Goal: Task Accomplishment & Management: Complete application form

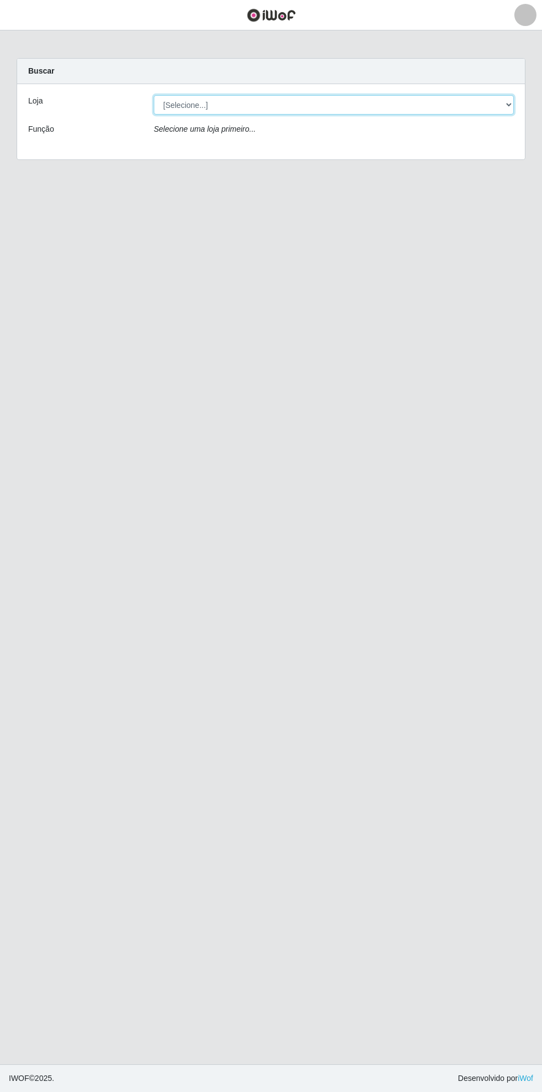
click at [508, 106] on select "[Selecione...] Bemais Supermercados - [GEOGRAPHIC_DATA]" at bounding box center [334, 104] width 360 height 19
click at [20, 18] on span "button" at bounding box center [14, 15] width 14 height 13
click at [262, 359] on main "Carregando... Buscar Loja [Selecione...] Bemais Supermercados - Cidade Universi…" at bounding box center [271, 547] width 542 height 1034
click at [512, 104] on select "[Selecione...] Bemais Supermercados - [GEOGRAPHIC_DATA]" at bounding box center [334, 104] width 360 height 19
select select "250"
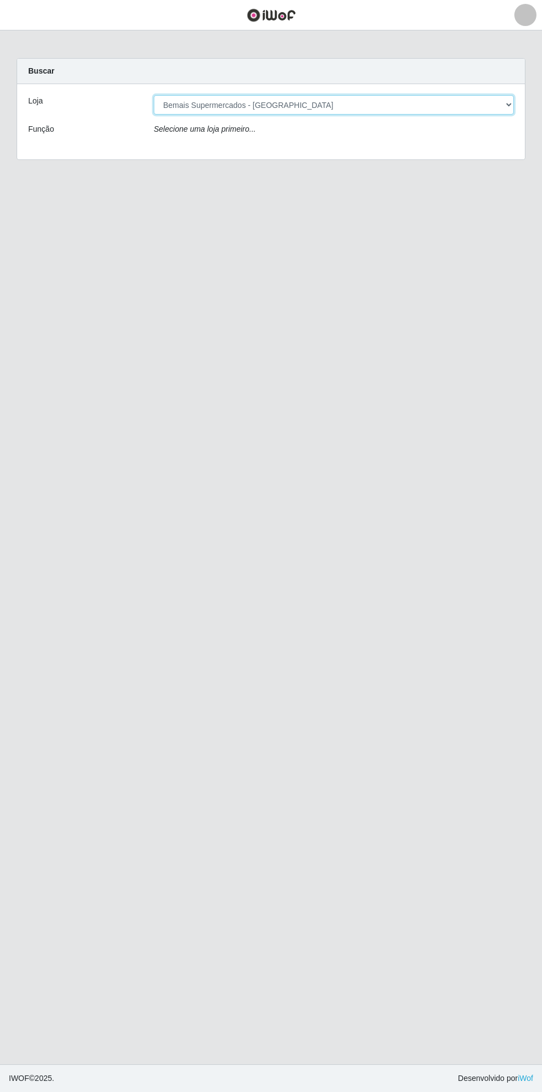
click at [154, 95] on select "[Selecione...] Bemais Supermercados - [GEOGRAPHIC_DATA]" at bounding box center [334, 104] width 360 height 19
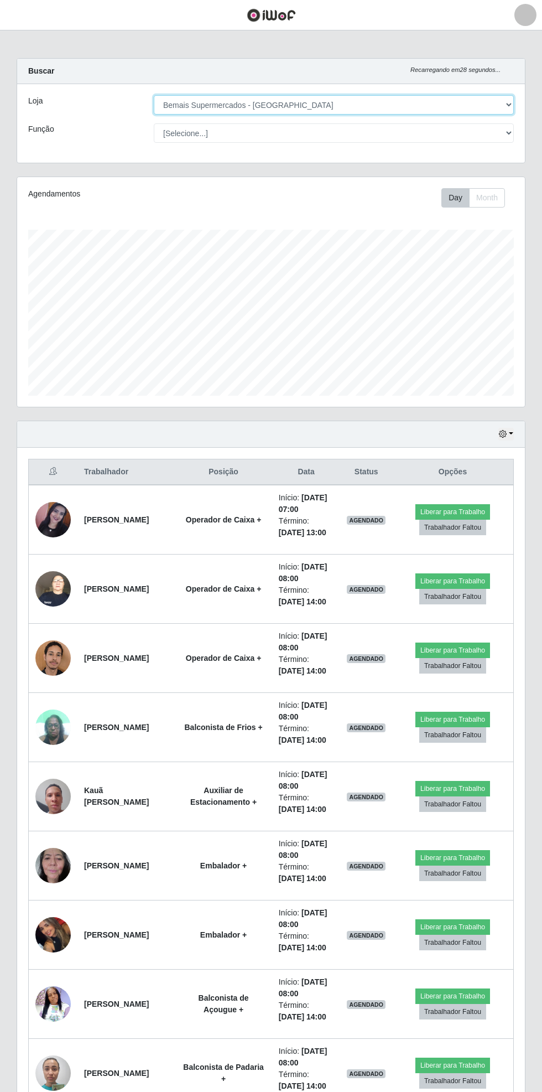
scroll to position [229, 508]
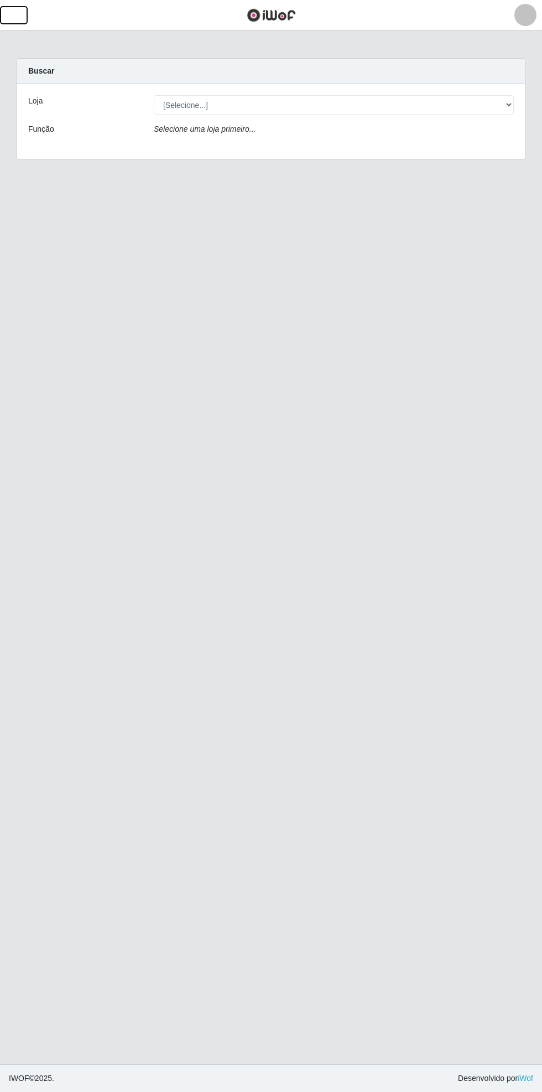
click at [12, 15] on span "button" at bounding box center [14, 15] width 14 height 13
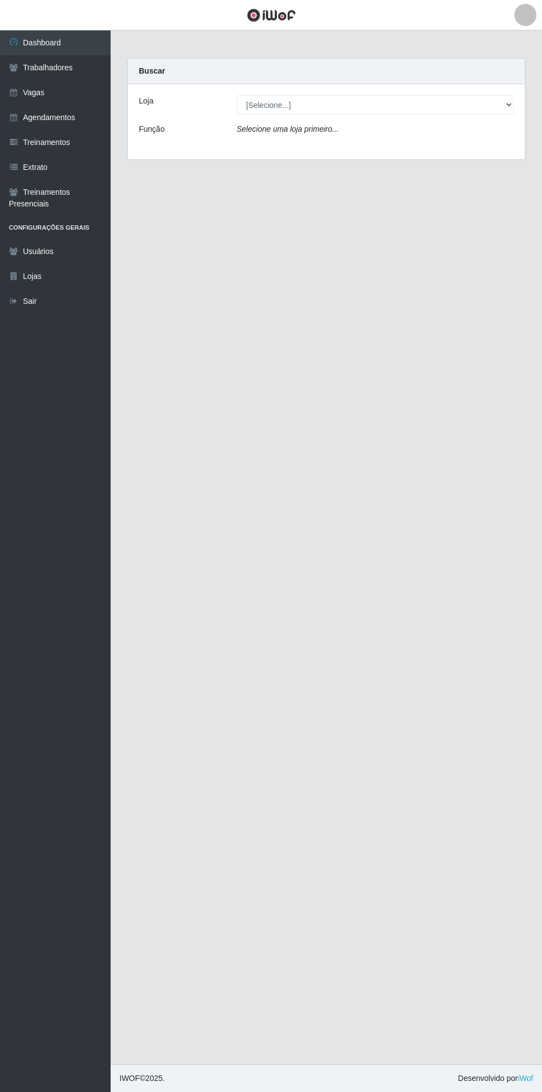
click at [13, 67] on icon at bounding box center [14, 68] width 10 height 8
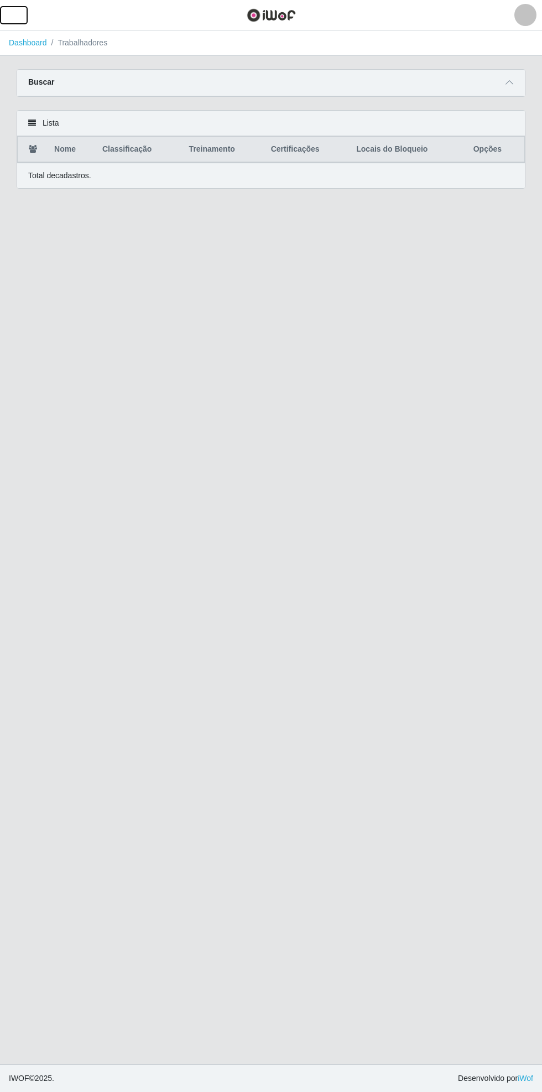
click at [13, 17] on span "button" at bounding box center [14, 15] width 14 height 13
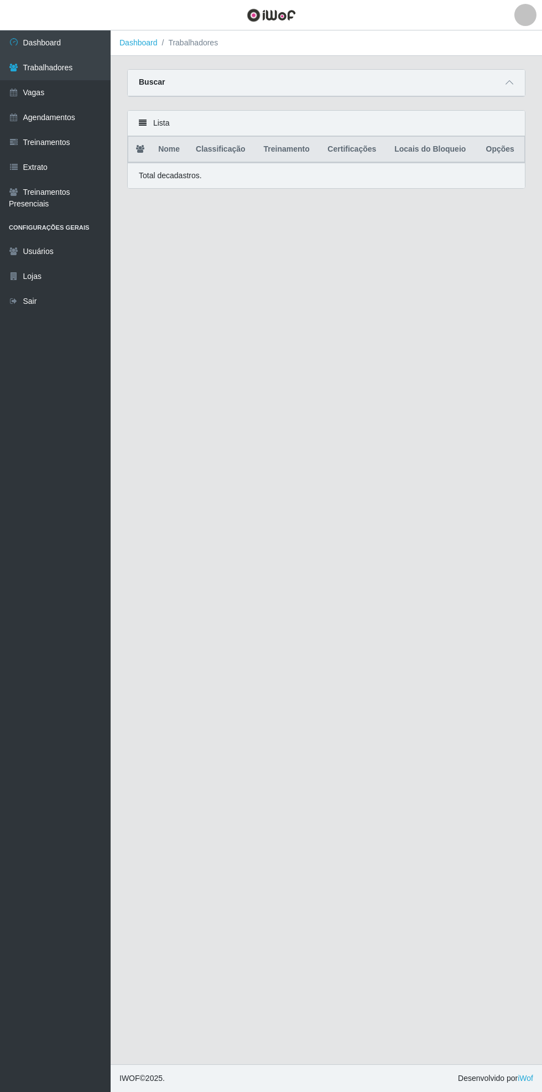
click at [18, 104] on link "Vagas" at bounding box center [55, 92] width 111 height 25
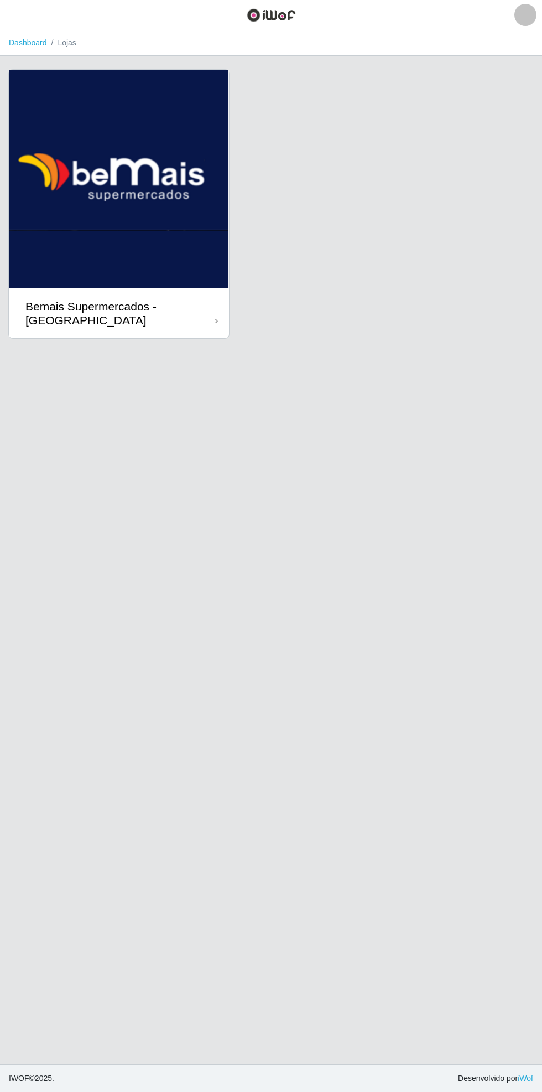
click at [216, 321] on icon at bounding box center [216, 321] width 3 height 8
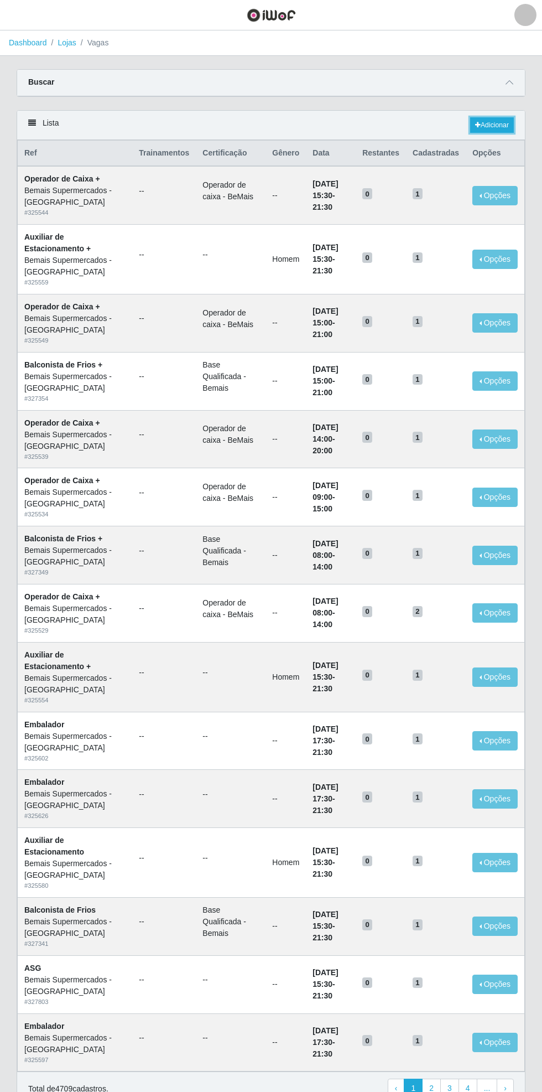
click at [499, 130] on link "Adicionar" at bounding box center [492, 124] width 44 height 15
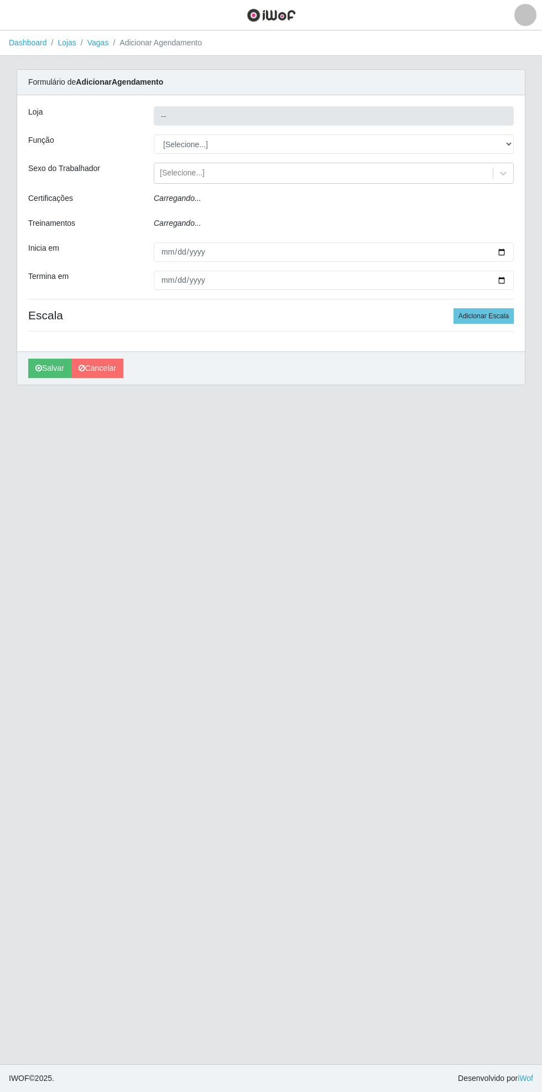
type input "Bemais Supermercados - [GEOGRAPHIC_DATA]"
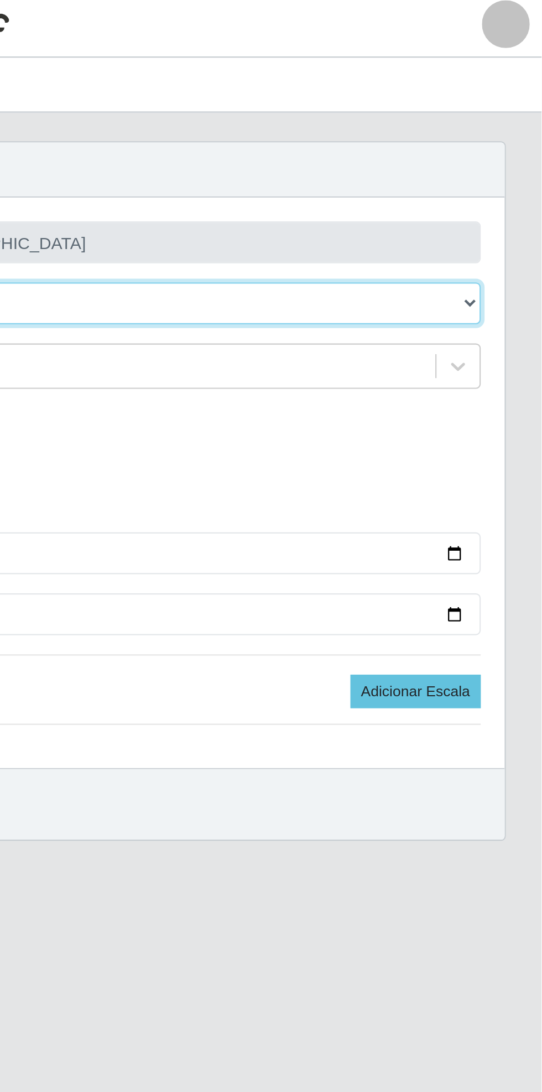
click at [510, 139] on select "[Selecione...] ASG ASG + ASG ++ Auxiliar de Estacionamento Auxiliar de Estacion…" at bounding box center [334, 143] width 360 height 19
select select "70"
click at [154, 134] on select "[Selecione...] ASG ASG + ASG ++ Auxiliar de Estacionamento Auxiliar de Estacion…" at bounding box center [334, 143] width 360 height 19
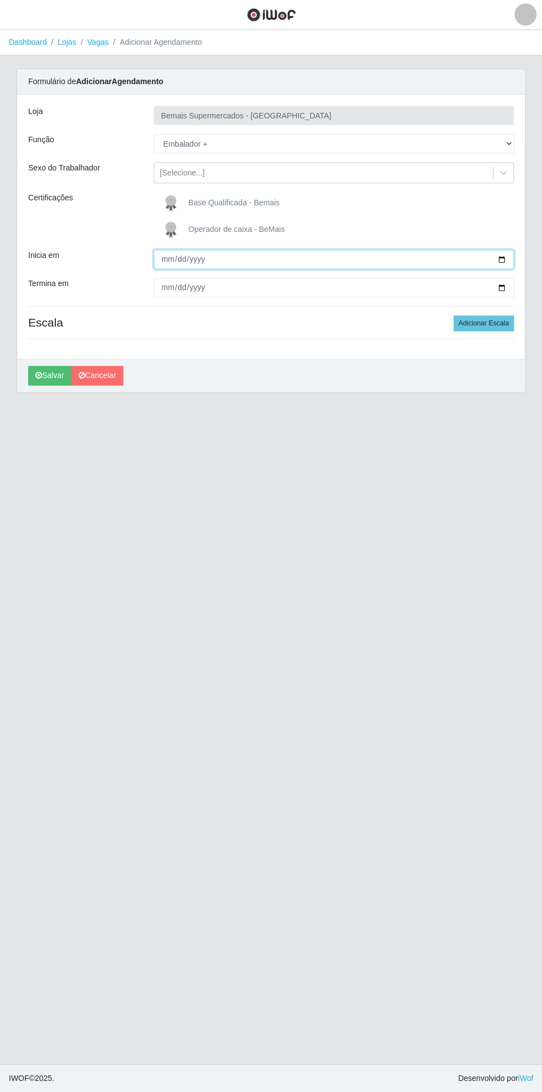
click at [510, 259] on input "Inicia em" at bounding box center [334, 259] width 360 height 19
type input "[DATE]"
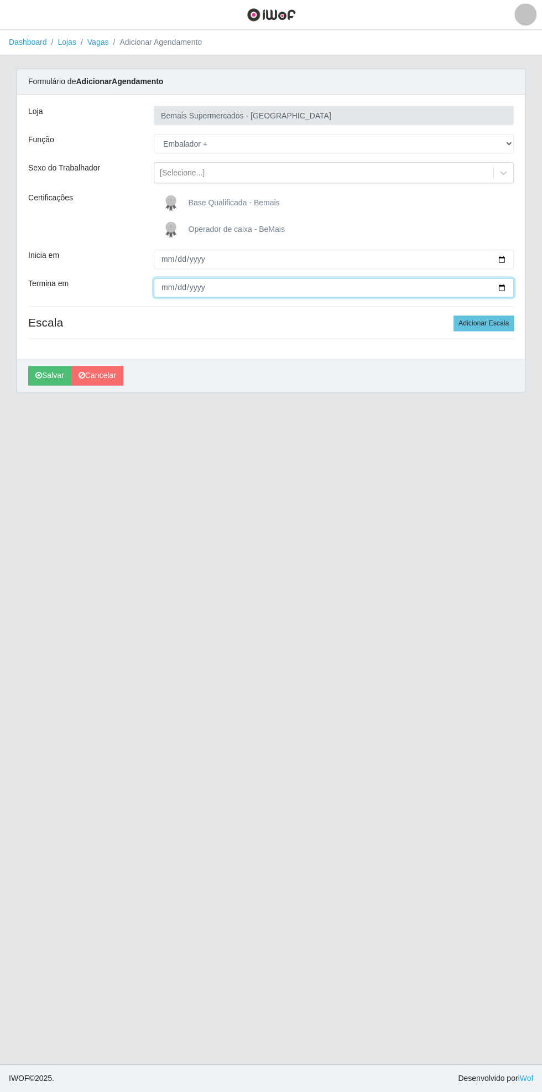
click at [513, 287] on input "Termina em" at bounding box center [334, 287] width 360 height 19
type input "[DATE]"
click at [501, 328] on button "Adicionar Escala" at bounding box center [484, 323] width 60 height 15
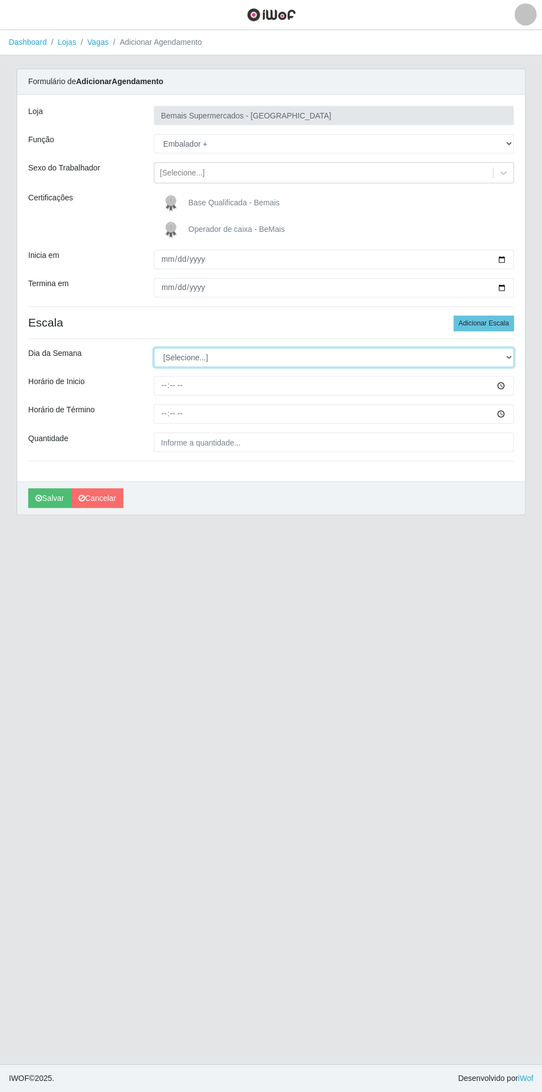
click at [513, 365] on select "[Selecione...] Segunda Terça Quarta Quinta Sexta Sábado Domingo" at bounding box center [334, 357] width 360 height 19
select select "0"
click at [154, 348] on select "[Selecione...] Segunda Terça Quarta Quinta Sexta Sábado Domingo" at bounding box center [334, 357] width 360 height 19
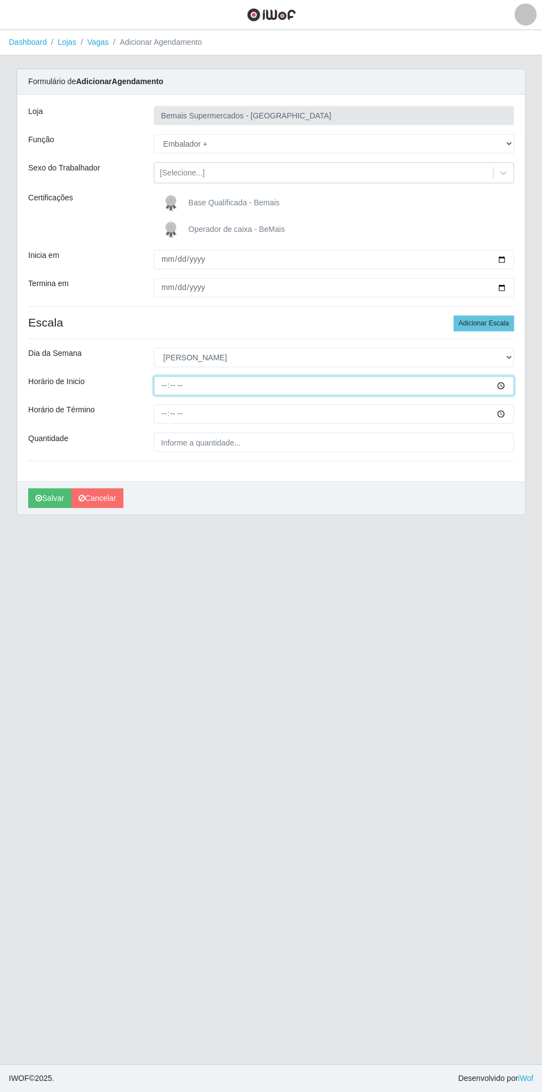
click at [508, 392] on input "Horário de Inicio" at bounding box center [334, 385] width 360 height 19
type input "10:00"
click at [511, 414] on input "Horário de Término" at bounding box center [334, 413] width 360 height 19
type input "07:14"
click at [511, 387] on input "10:00" at bounding box center [334, 385] width 360 height 19
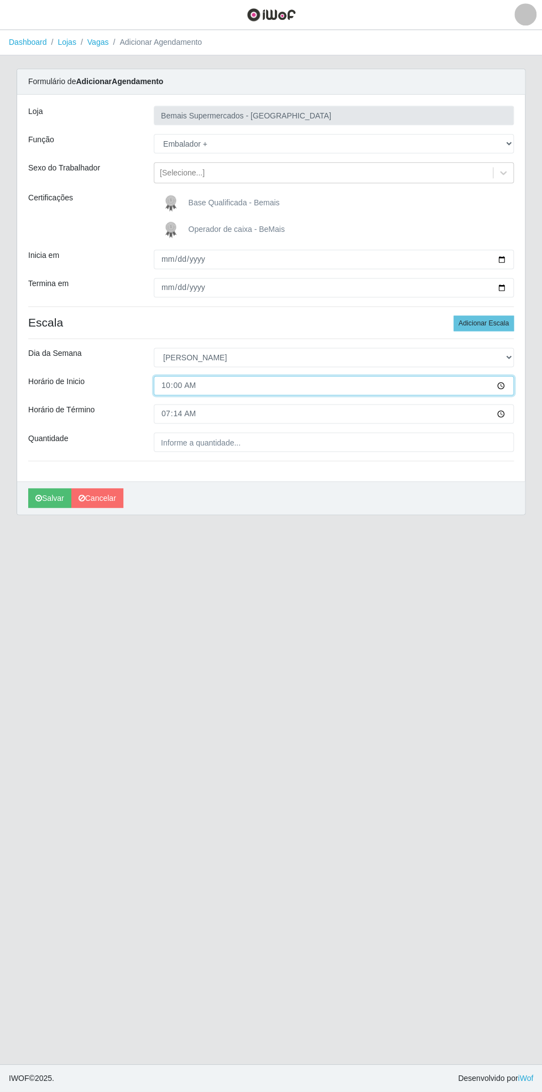
type input "10:30"
click at [503, 417] on input "07:14" at bounding box center [334, 413] width 360 height 19
type input "14:30"
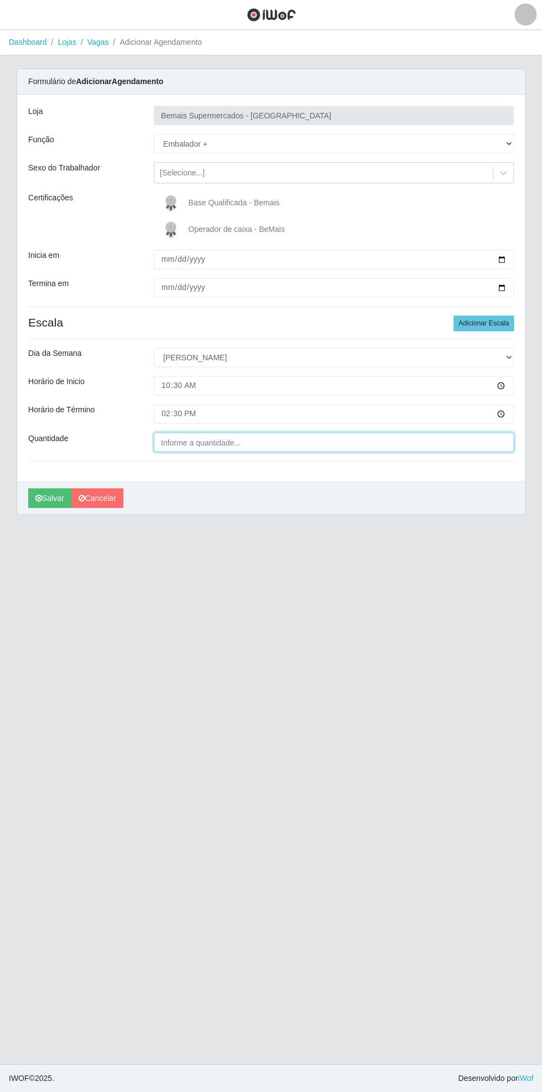
click at [219, 443] on input "Quantidade" at bounding box center [334, 442] width 360 height 19
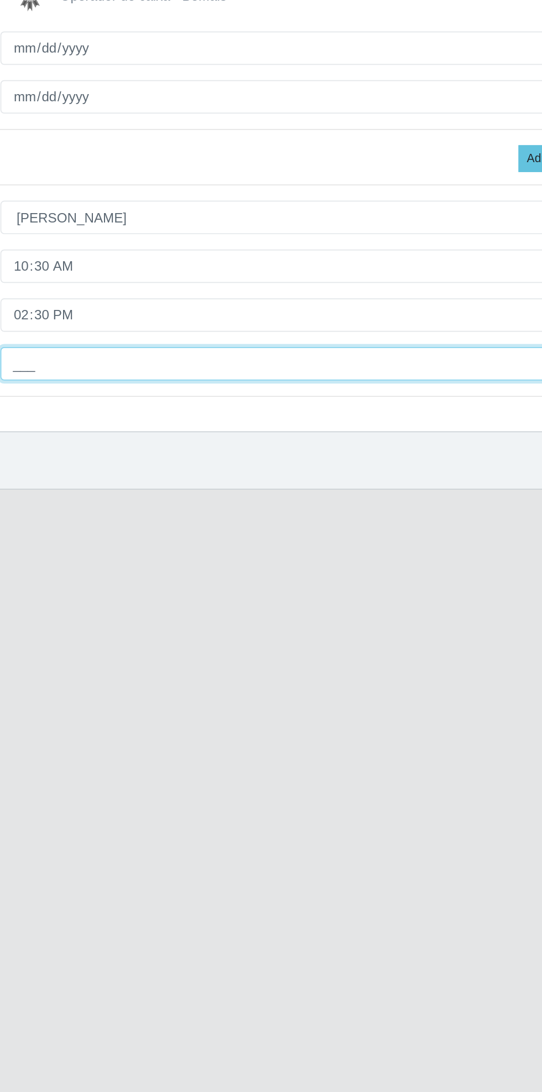
type input "1__"
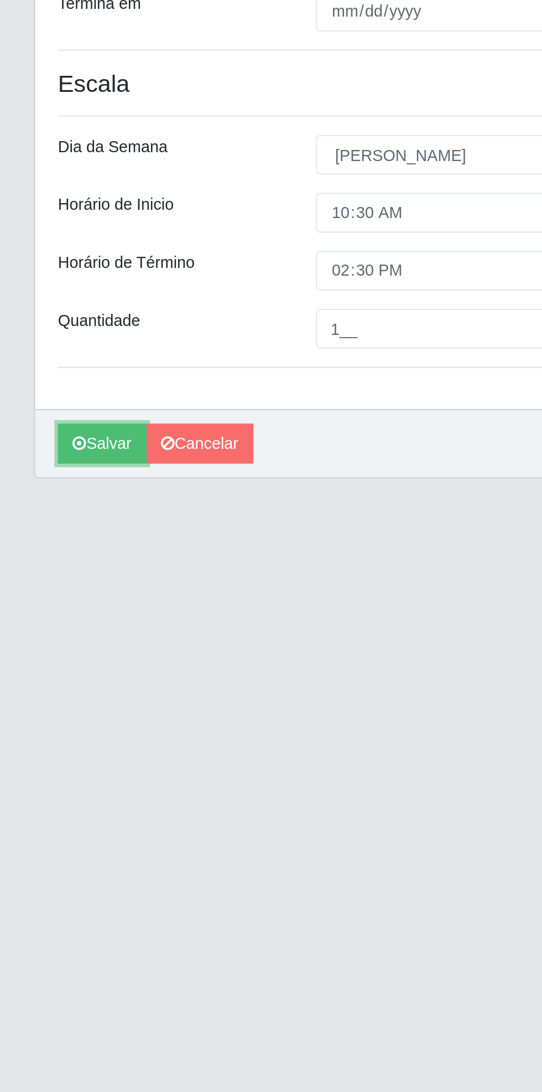
click at [40, 502] on button "Salvar" at bounding box center [49, 498] width 43 height 19
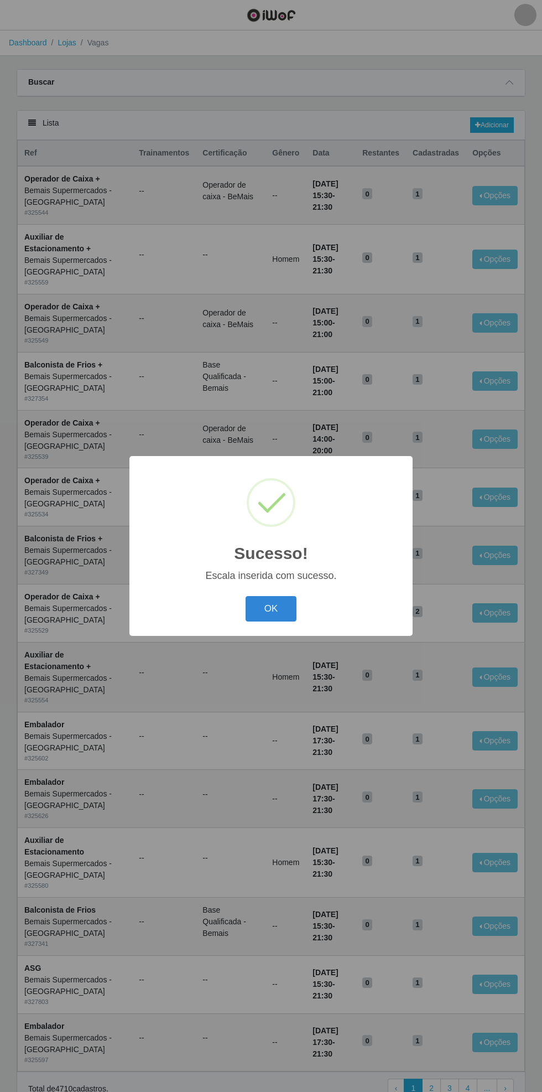
click at [262, 613] on button "OK" at bounding box center [271, 609] width 51 height 26
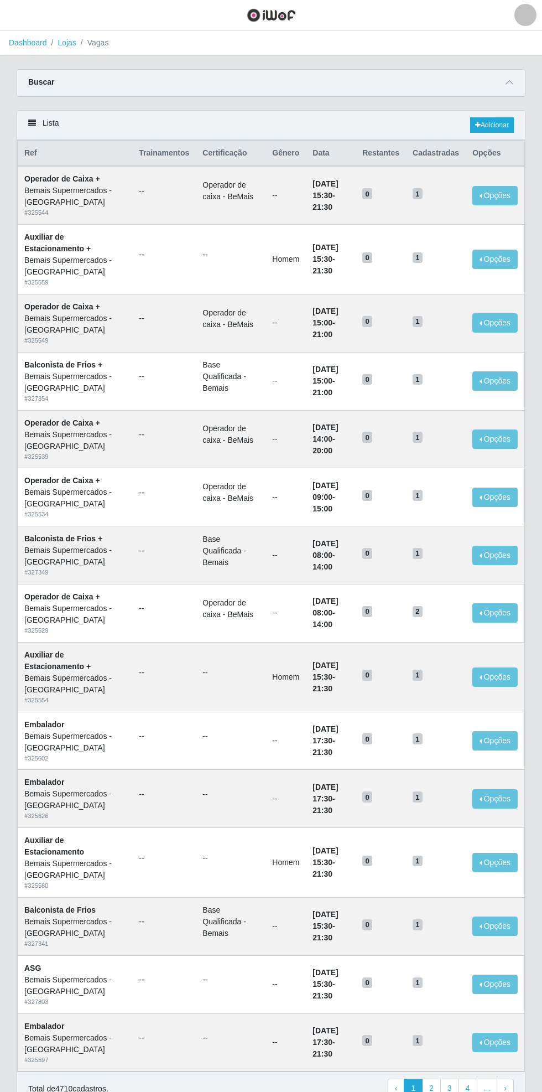
click at [14, 40] on link "Dashboard" at bounding box center [28, 42] width 38 height 9
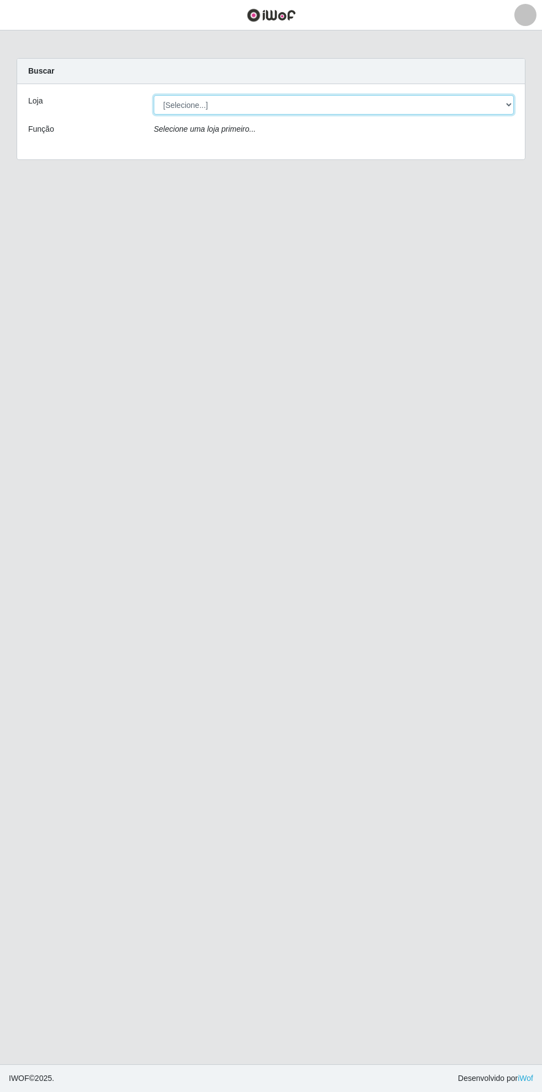
click at [497, 108] on select "[Selecione...] Bemais Supermercados - [GEOGRAPHIC_DATA]" at bounding box center [334, 104] width 360 height 19
select select "250"
click at [154, 95] on select "[Selecione...] Bemais Supermercados - [GEOGRAPHIC_DATA]" at bounding box center [334, 104] width 360 height 19
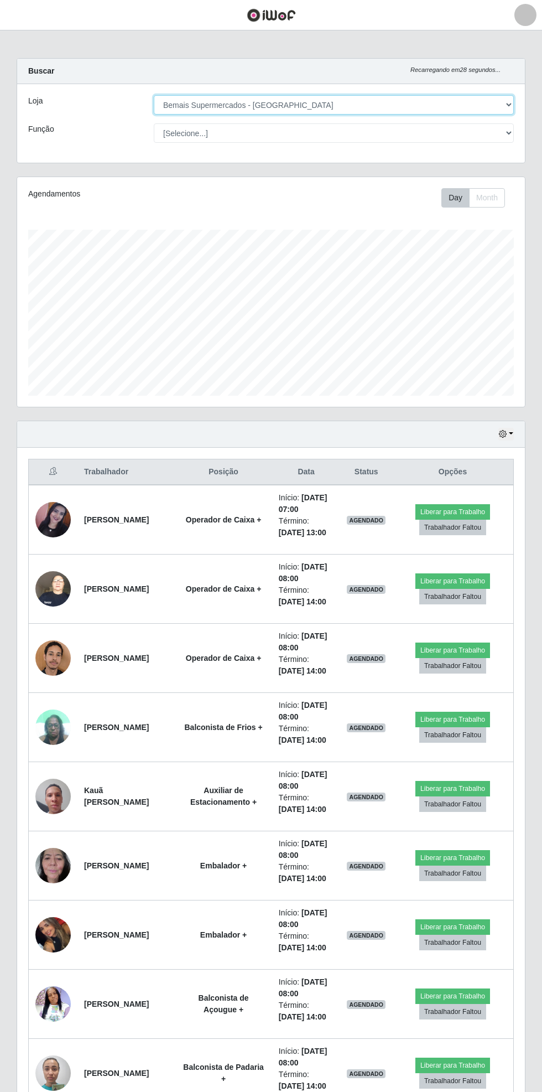
scroll to position [229, 508]
click at [37, 943] on td at bounding box center [53, 934] width 49 height 69
click at [59, 946] on img at bounding box center [52, 934] width 35 height 63
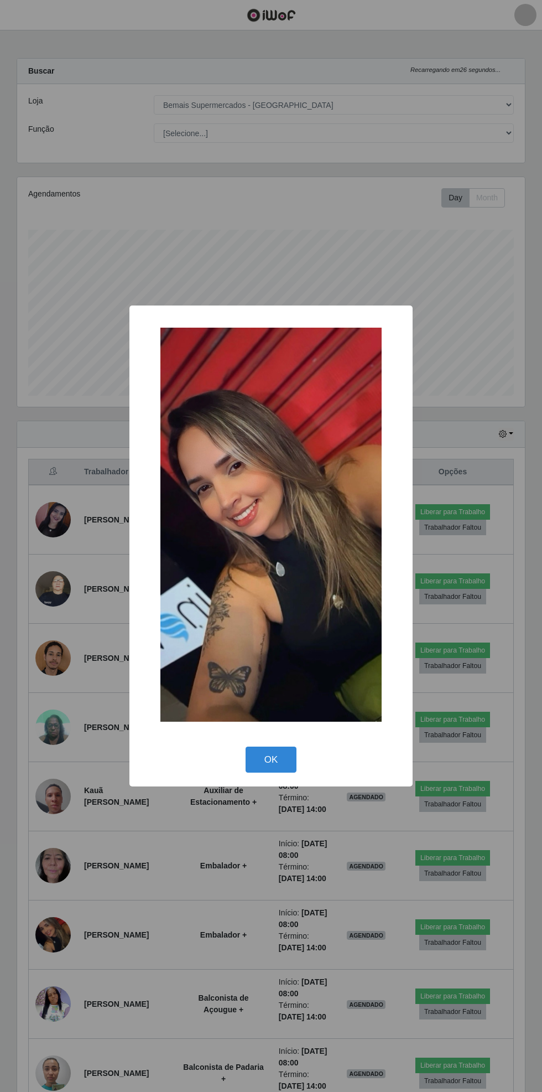
click at [53, 943] on div "× OK Cancel" at bounding box center [271, 546] width 542 height 1092
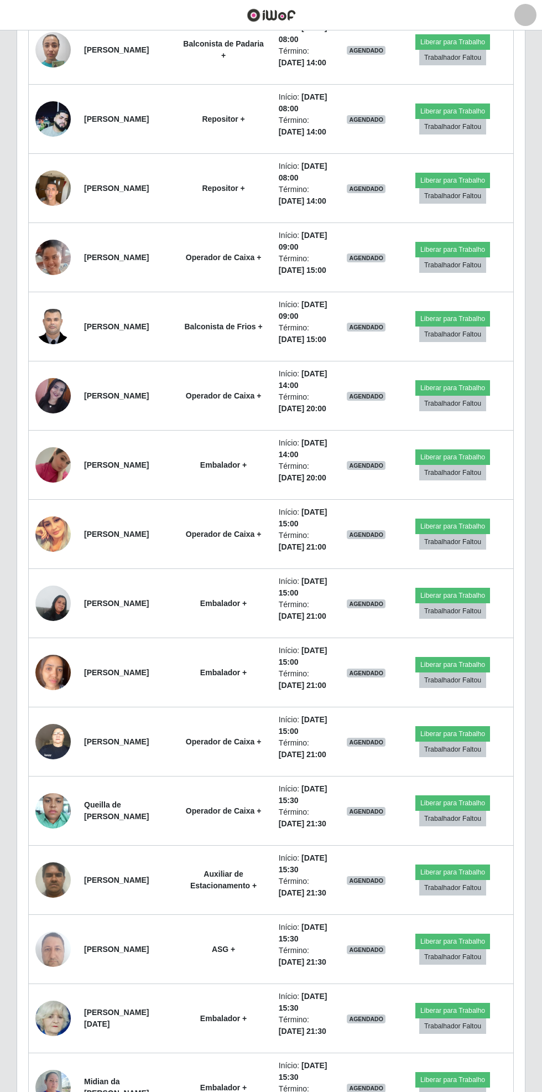
scroll to position [1030, 0]
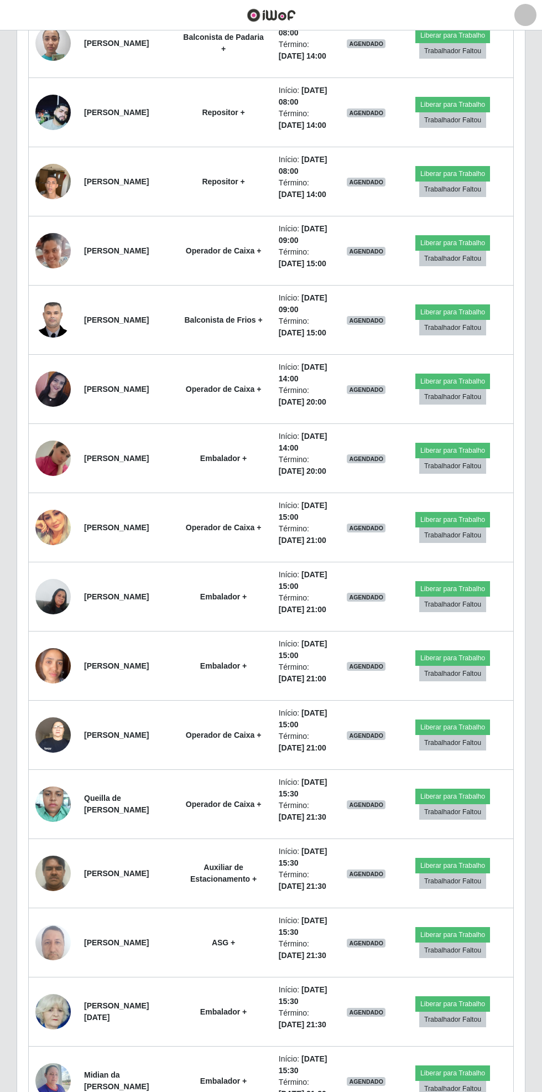
click at [46, 541] on td at bounding box center [53, 527] width 49 height 69
click at [43, 534] on img at bounding box center [52, 527] width 35 height 35
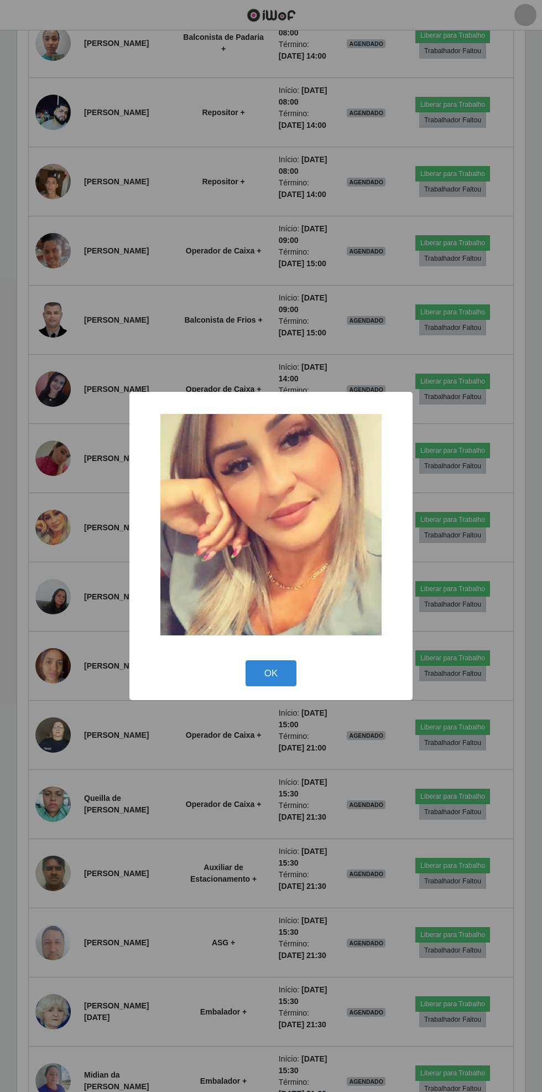
click at [273, 678] on button "OK" at bounding box center [271, 673] width 51 height 26
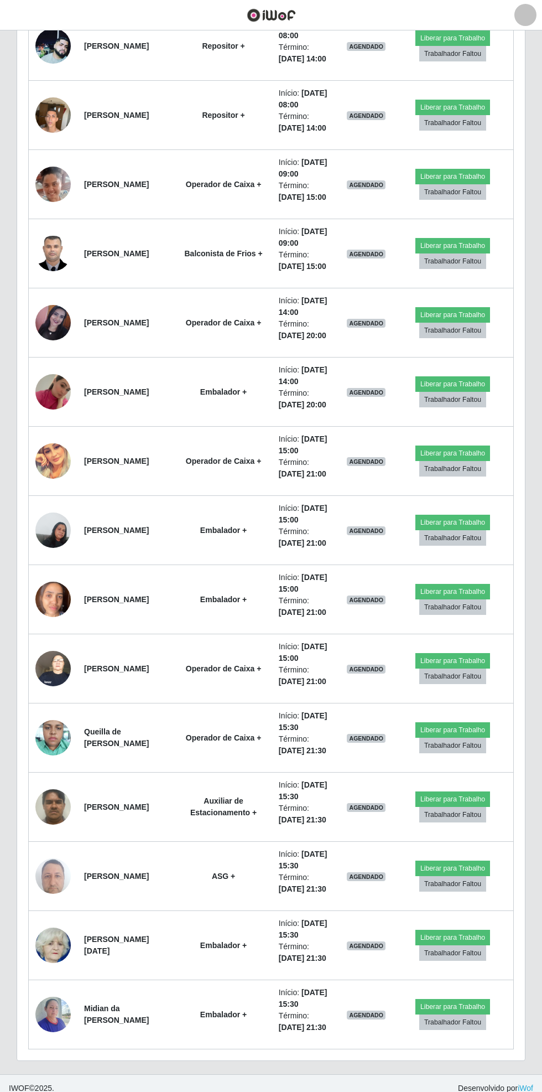
scroll to position [1101, 0]
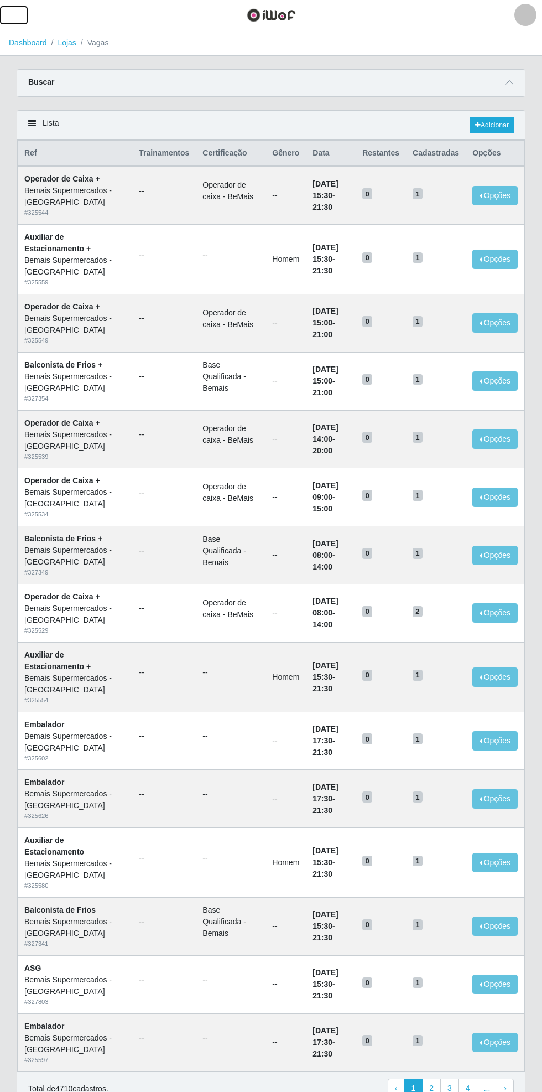
click at [23, 16] on button "button" at bounding box center [14, 15] width 28 height 18
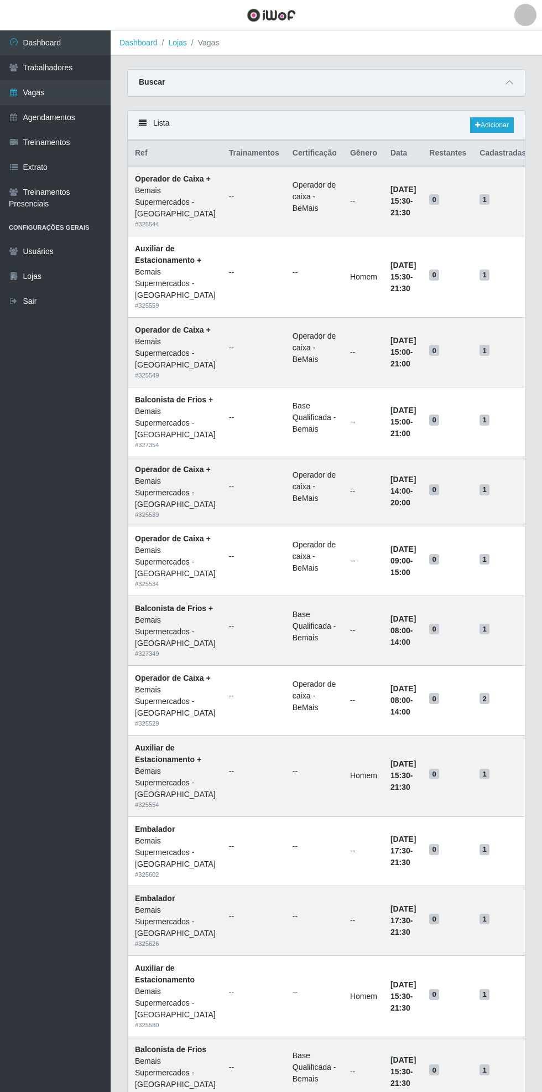
click at [47, 71] on link "Trabalhadores" at bounding box center [55, 67] width 111 height 25
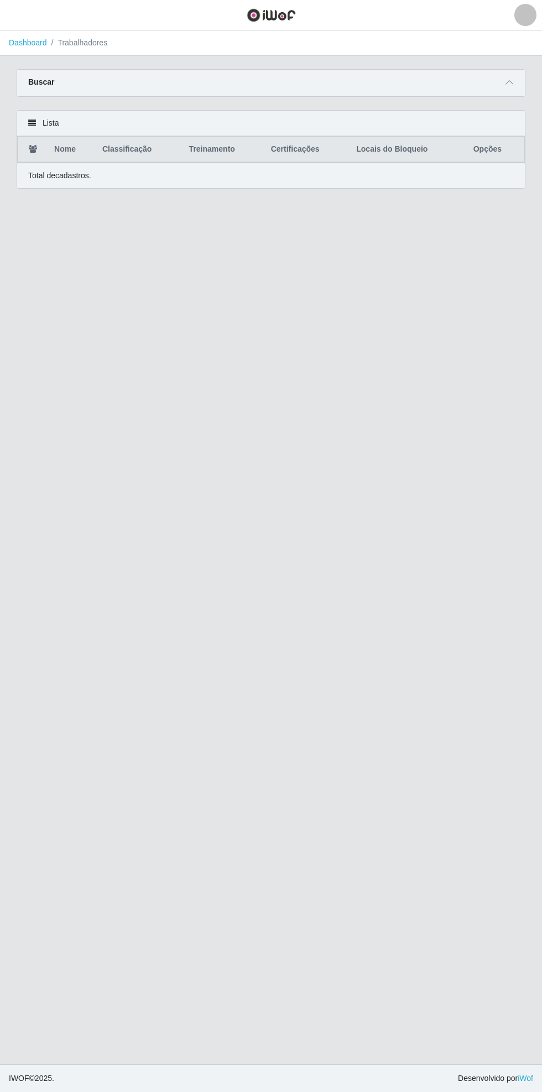
click at [513, 77] on span at bounding box center [509, 82] width 13 height 13
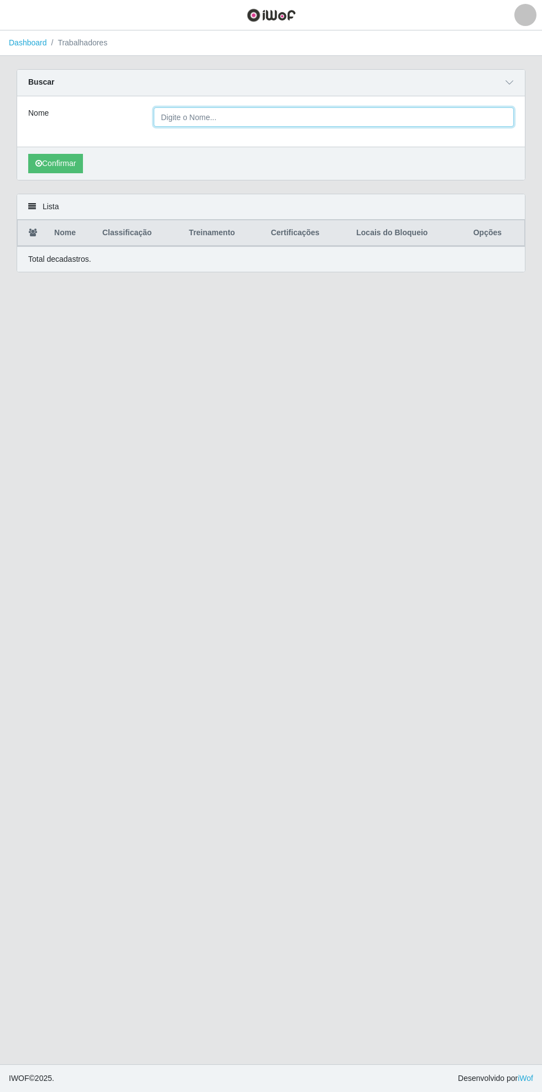
click at [201, 116] on input "Nome" at bounding box center [334, 116] width 360 height 19
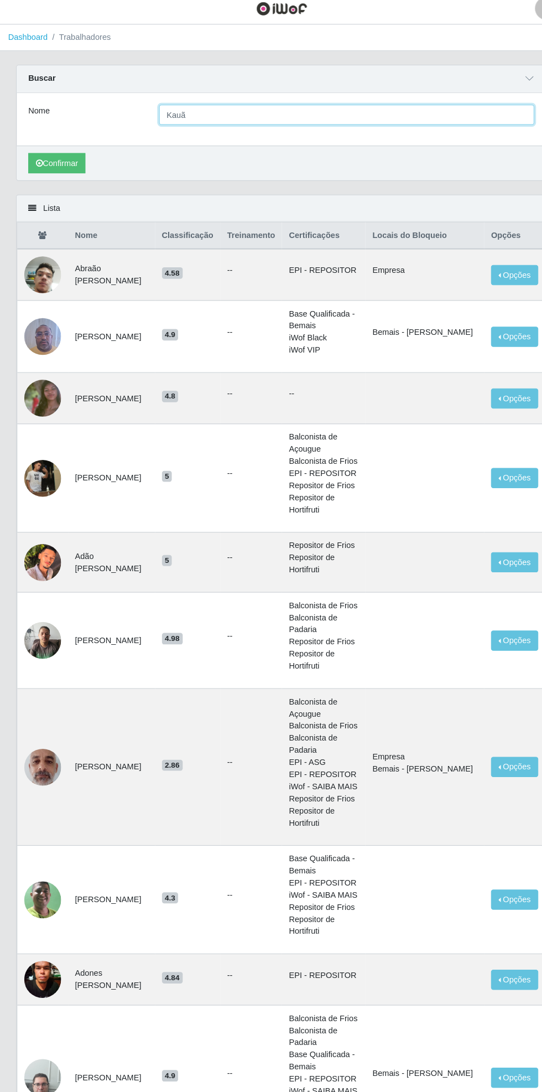
type input "Kauã"
click at [56, 163] on button "Confirmar" at bounding box center [55, 163] width 55 height 19
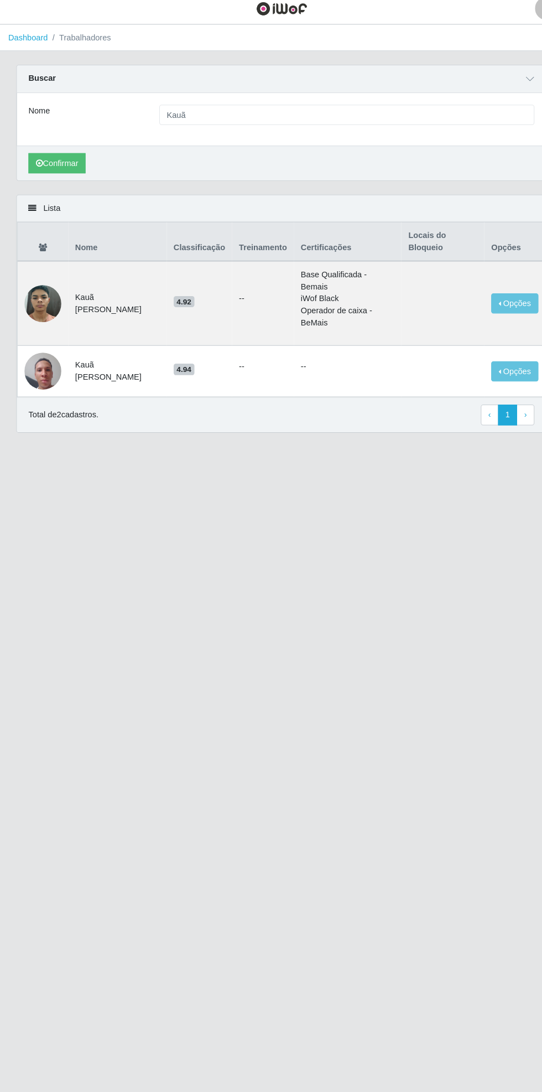
click at [33, 368] on img at bounding box center [41, 362] width 35 height 47
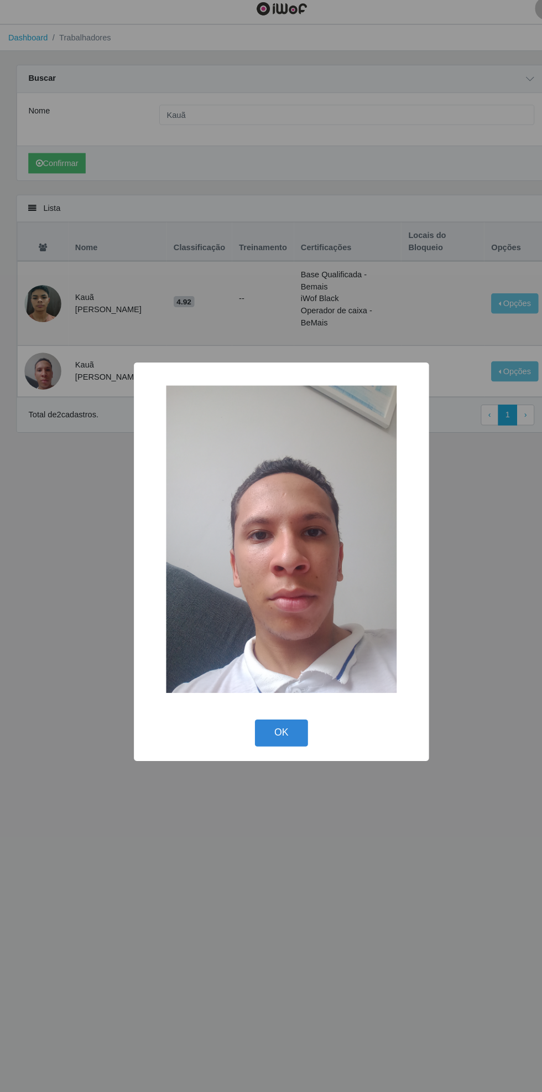
click at [257, 710] on button "OK" at bounding box center [271, 710] width 51 height 26
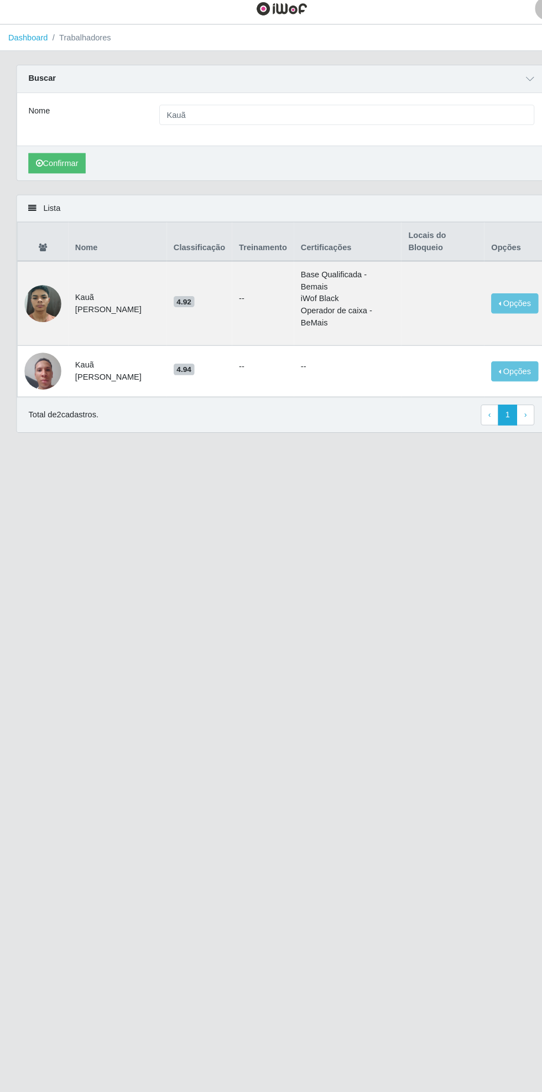
click at [33, 46] on link "Dashboard" at bounding box center [28, 42] width 38 height 9
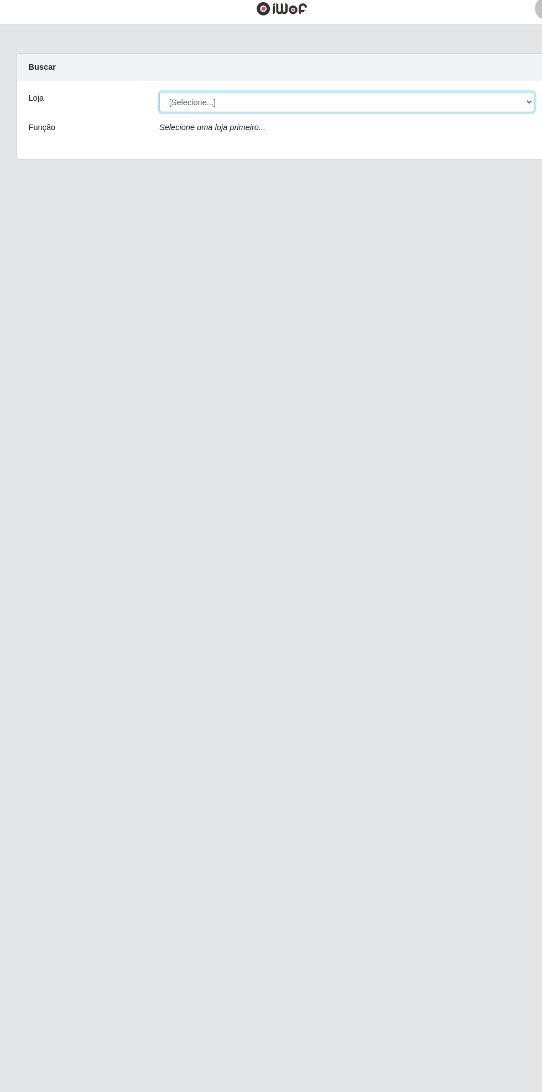
click at [508, 105] on select "[Selecione...] Bemais Supermercados - [GEOGRAPHIC_DATA]" at bounding box center [334, 104] width 360 height 19
select select "250"
click at [154, 95] on select "[Selecione...] Bemais Supermercados - [GEOGRAPHIC_DATA]" at bounding box center [334, 104] width 360 height 19
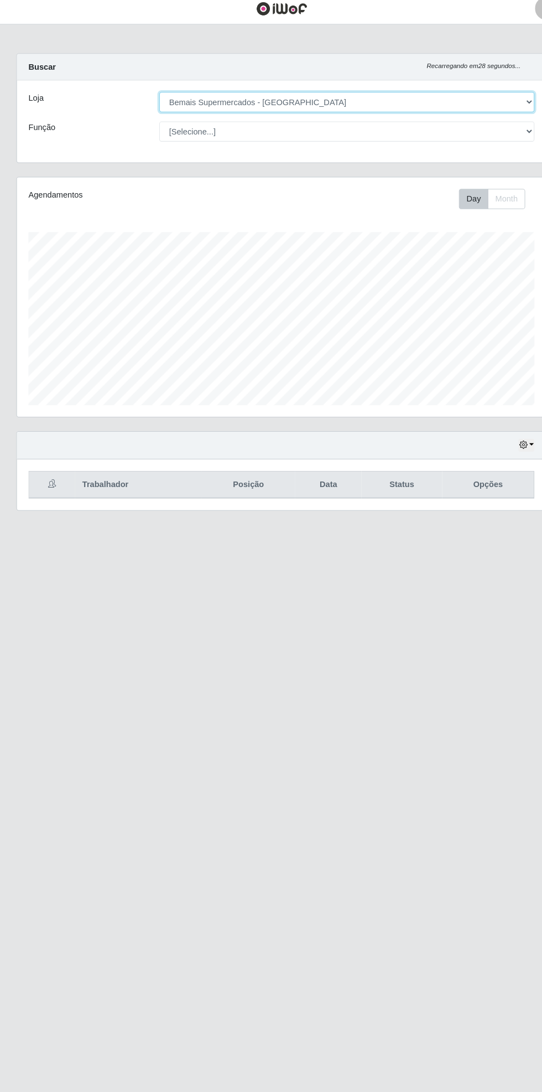
scroll to position [229, 508]
click at [506, 438] on button "button" at bounding box center [506, 434] width 15 height 13
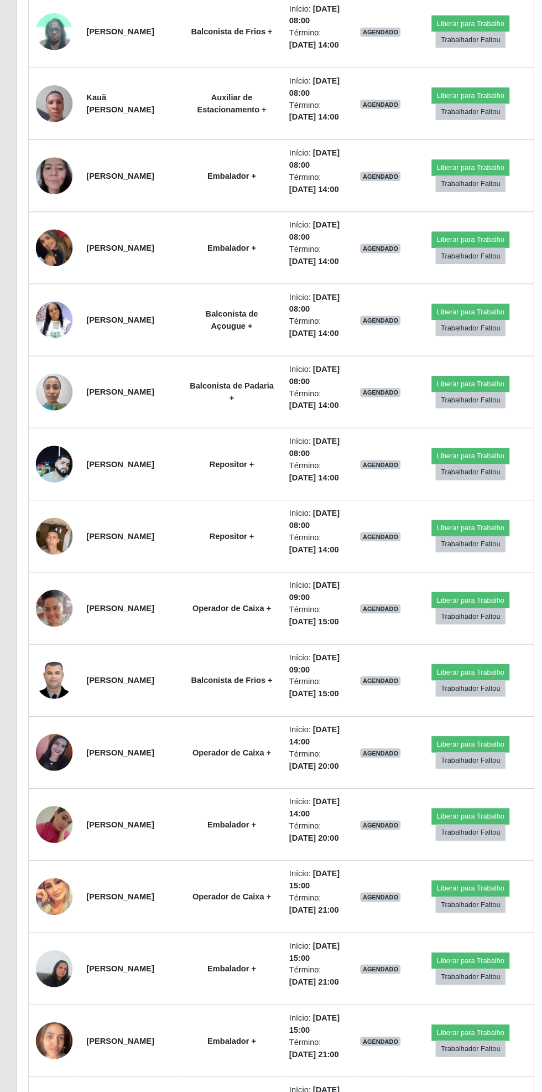
scroll to position [660, 0]
